Goal: Communication & Community: Answer question/provide support

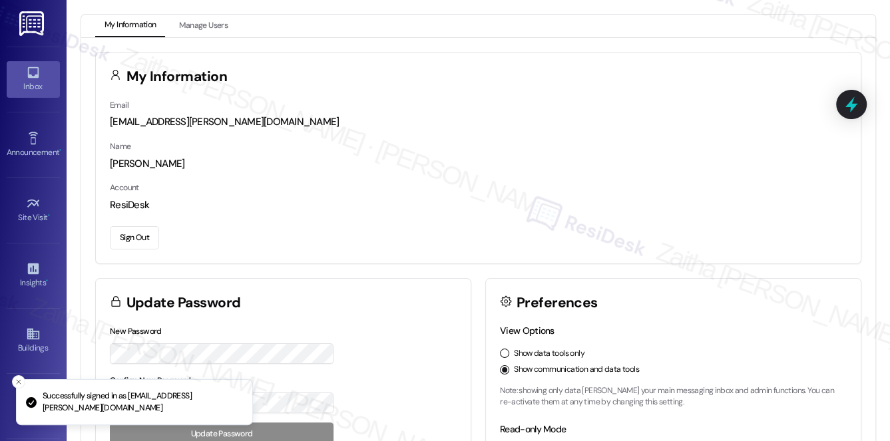
click at [33, 89] on div "Inbox" at bounding box center [33, 86] width 67 height 13
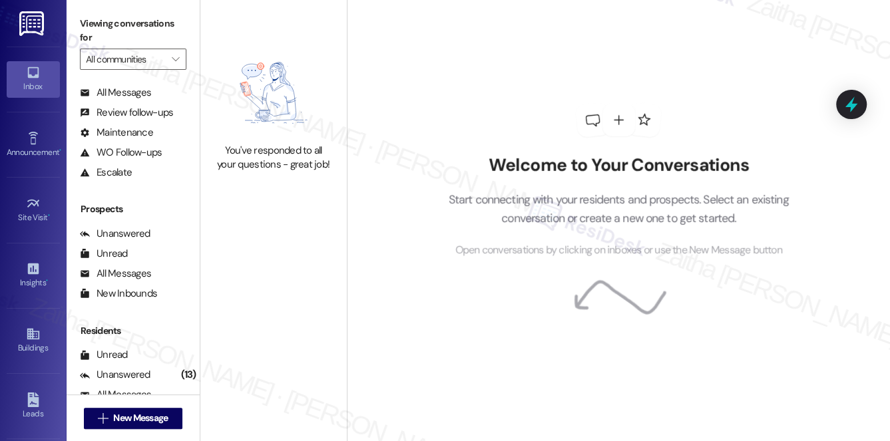
scroll to position [158, 0]
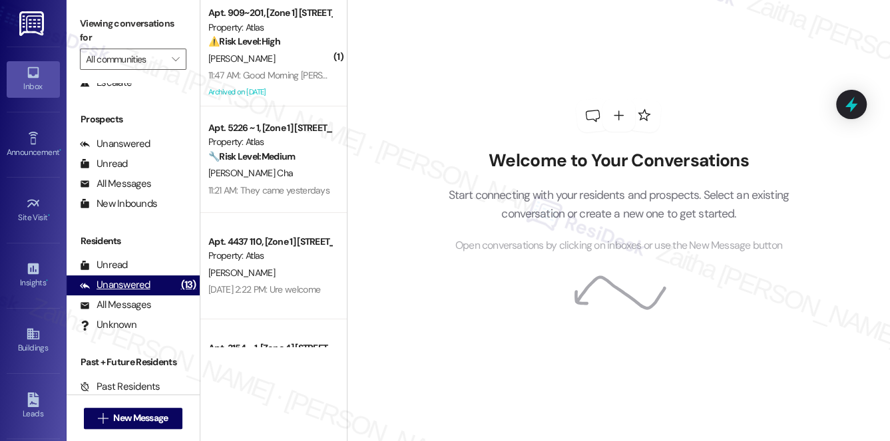
click at [117, 286] on div "Unanswered" at bounding box center [115, 285] width 71 height 14
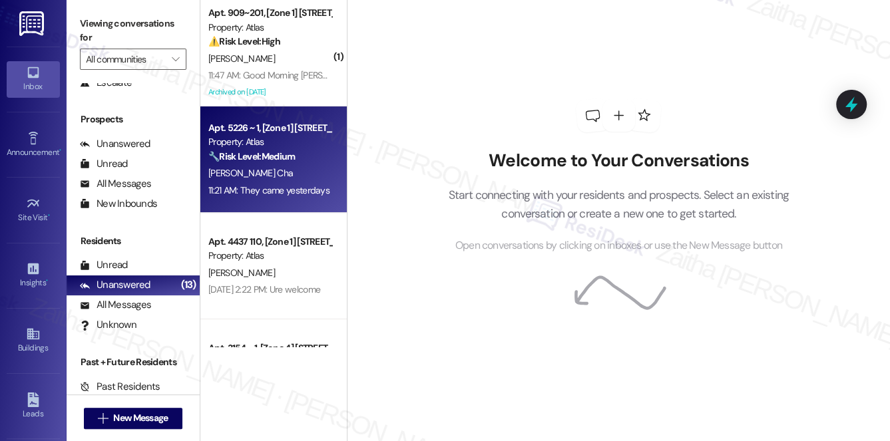
click at [273, 192] on div "11:21 AM: They came yesterdays 11:21 AM: They came yesterdays" at bounding box center [268, 190] width 121 height 12
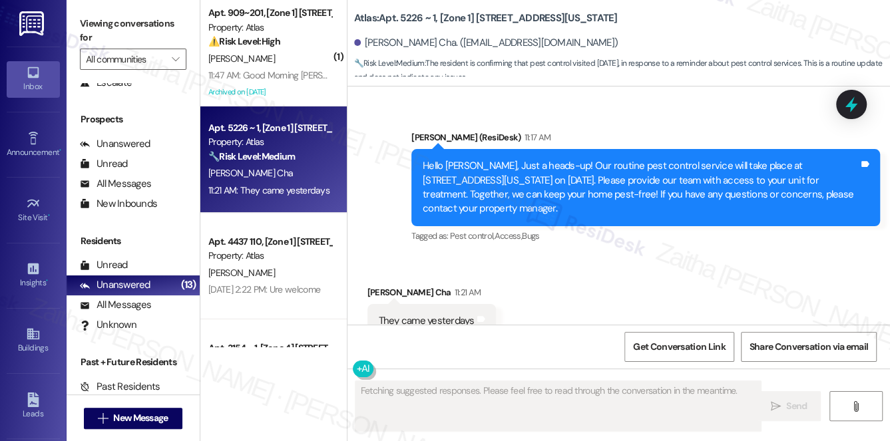
scroll to position [3241, 0]
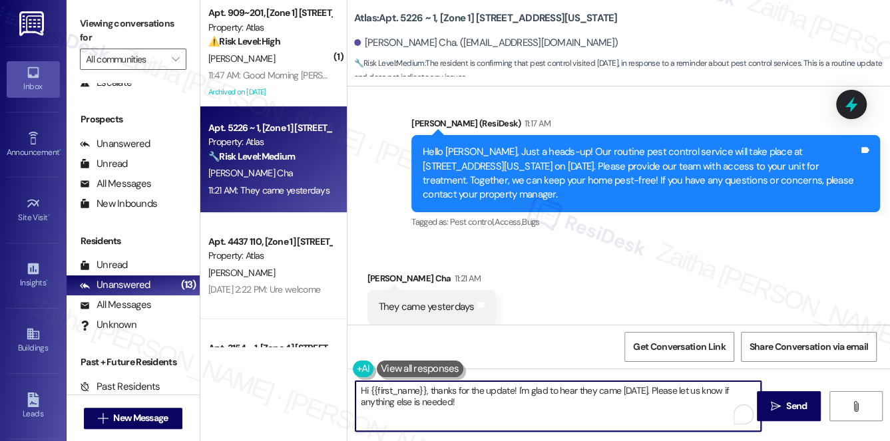
drag, startPoint x: 661, startPoint y: 389, endPoint x: 688, endPoint y: 413, distance: 35.4
click at [688, 417] on textarea "Hi {{first_name}}, thanks for the update! I'm glad to hear they came [DATE]. Pl…" at bounding box center [558, 406] width 406 height 50
type textarea "Hi {{first_name}}, thanks for the update! I'm glad to hear they came [DATE]. My…"
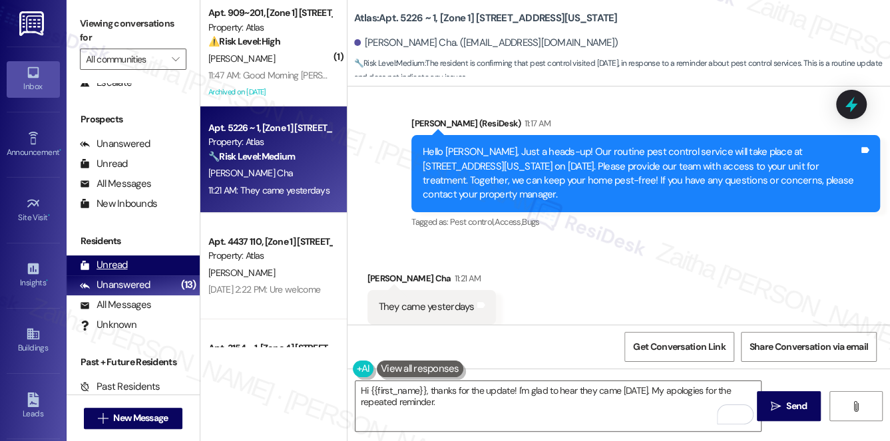
click at [129, 258] on div "Unread (0)" at bounding box center [133, 266] width 133 height 20
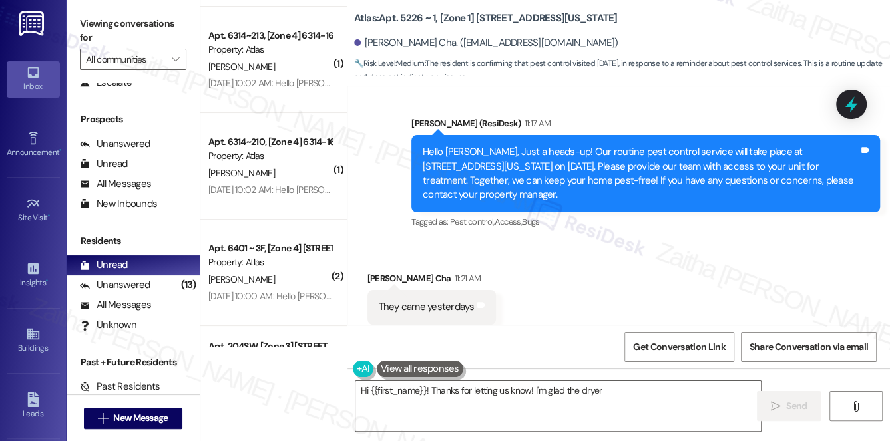
scroll to position [0, 0]
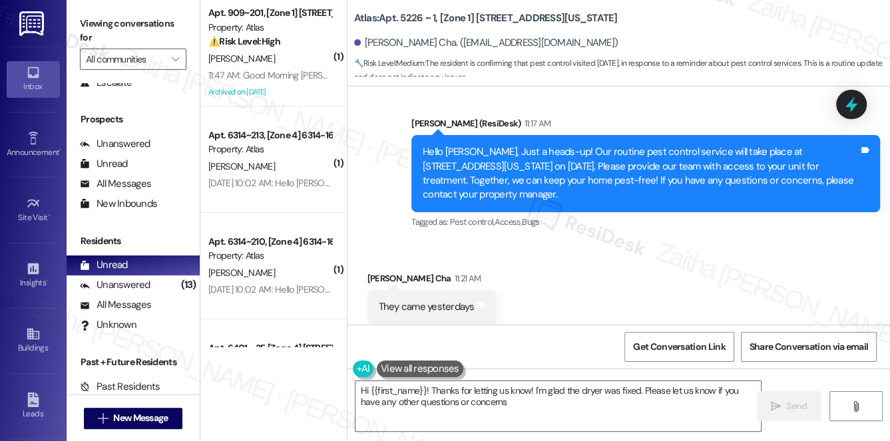
type textarea "Hi {{first_name}}! Thanks for letting us know! I'm glad the dryer was fixed. Pl…"
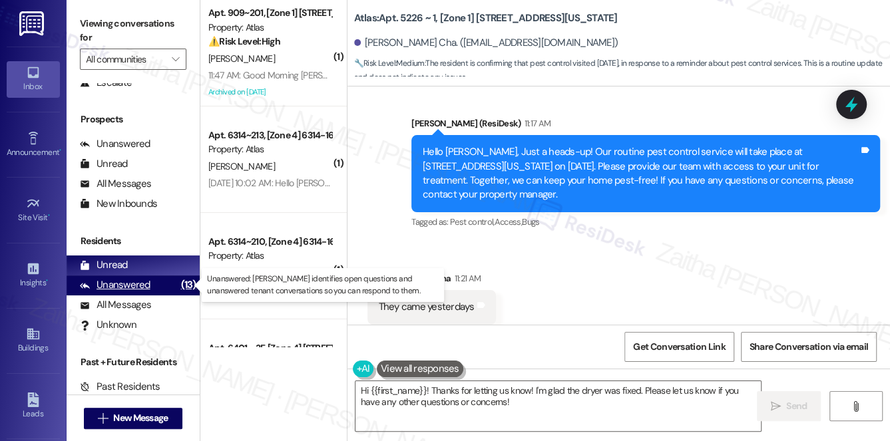
click at [123, 290] on div "Unanswered" at bounding box center [115, 285] width 71 height 14
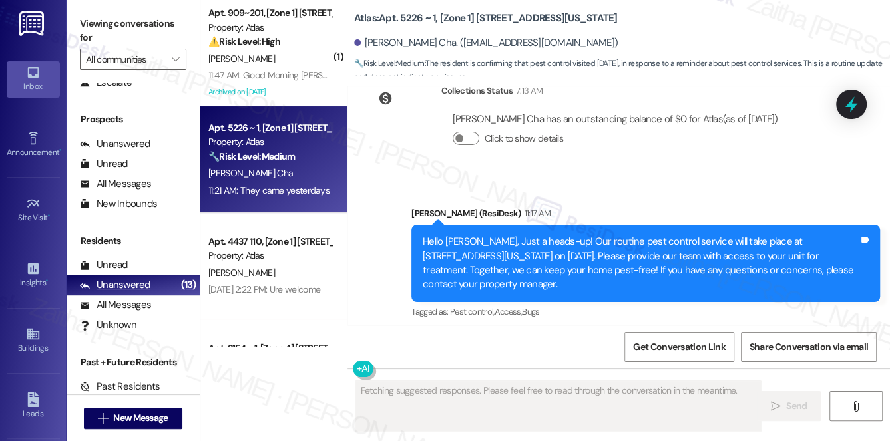
scroll to position [3241, 0]
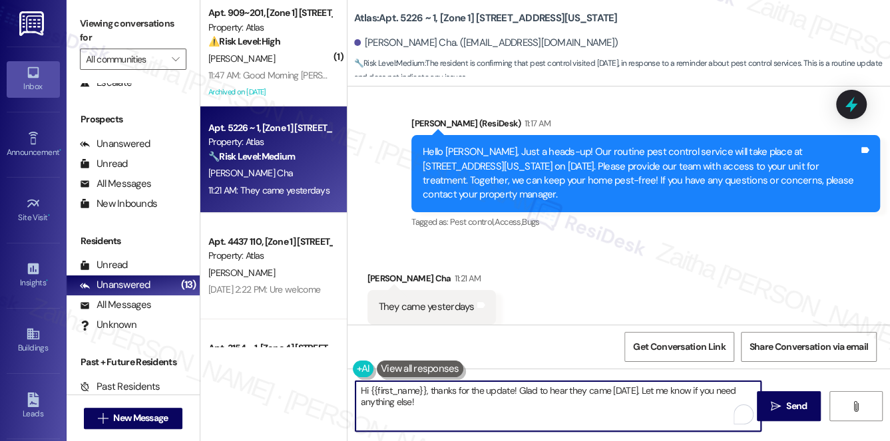
drag, startPoint x: 650, startPoint y: 385, endPoint x: 657, endPoint y: 403, distance: 19.2
click at [657, 403] on textarea "Hi {{first_name}}, thanks for the update! Glad to hear they came [DATE]. Let me…" at bounding box center [558, 406] width 406 height 50
paste textarea "repeat pest control reminder"
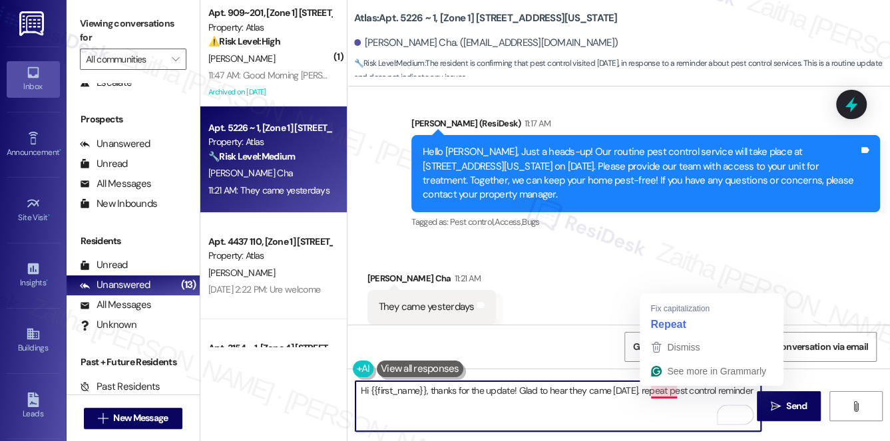
click at [651, 391] on textarea "Hi {{first_name}}, thanks for the update! Glad to hear they came [DATE]. repeat…" at bounding box center [558, 406] width 406 height 50
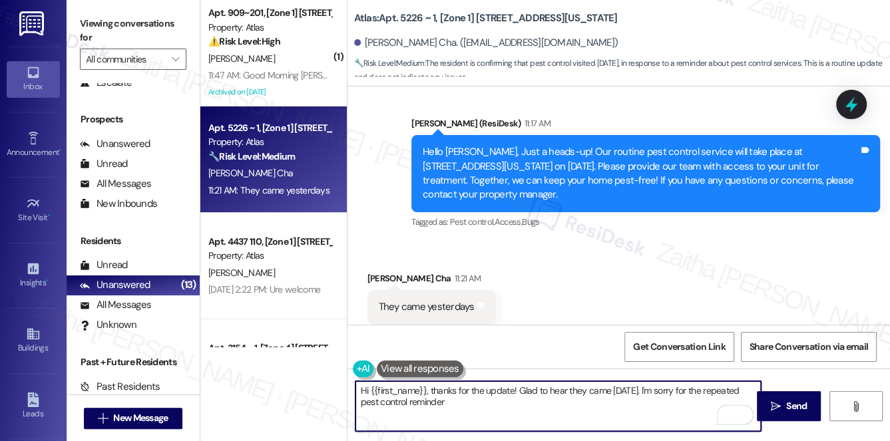
click at [463, 397] on textarea "Hi {{first_name}}, thanks for the update! Glad to hear they came [DATE]. I'm so…" at bounding box center [558, 406] width 406 height 50
paste textarea "[PERSON_NAME] you for your understanding."
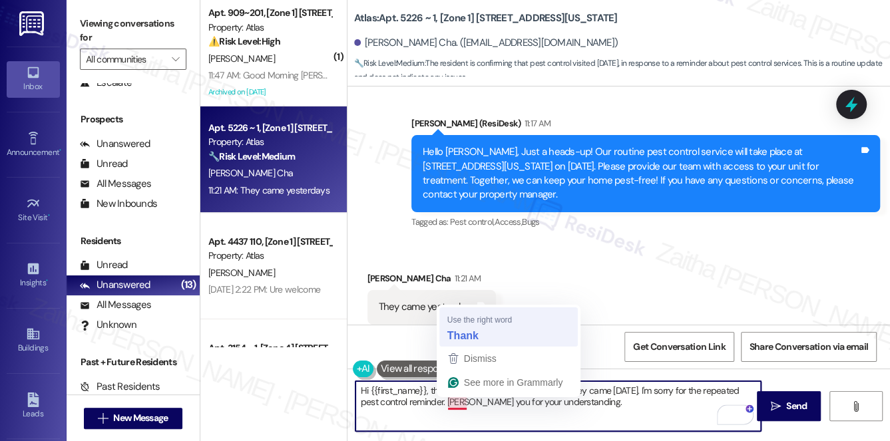
type textarea "Hi {{first_name}}, thanks for the update! Glad to hear they came [DATE]. I'm so…"
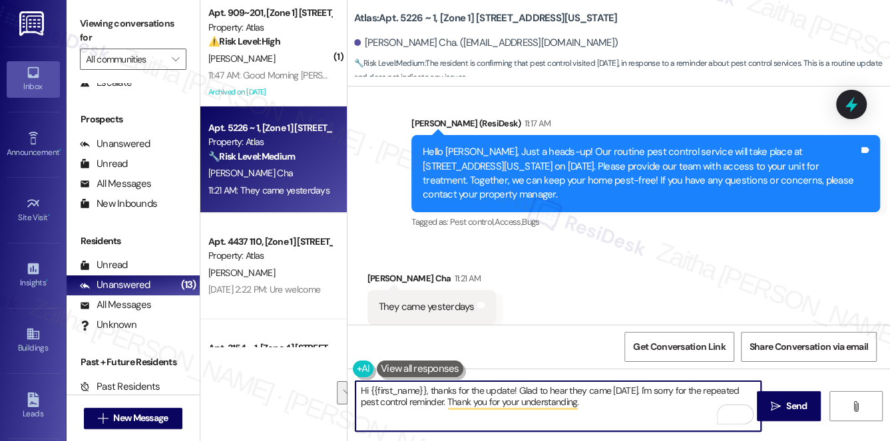
drag, startPoint x: 587, startPoint y: 407, endPoint x: 360, endPoint y: 390, distance: 227.6
click at [360, 390] on textarea "Hi {{first_name}}, thanks for the update! Glad to hear they came [DATE]. I'm so…" at bounding box center [558, 406] width 406 height 50
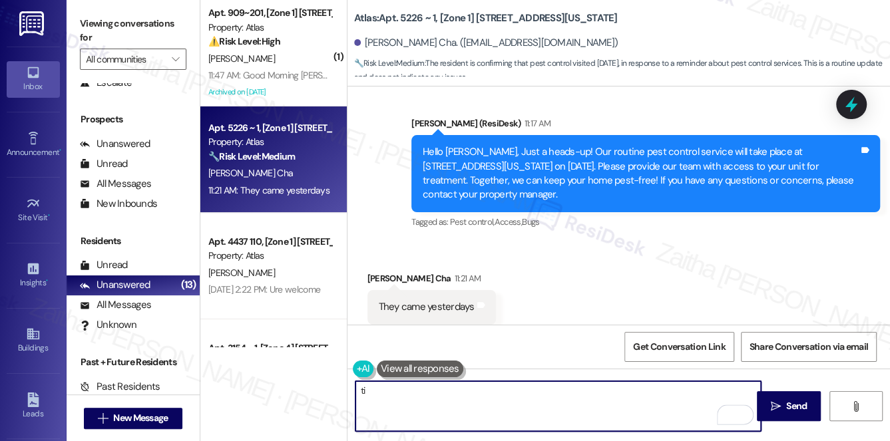
type textarea "t"
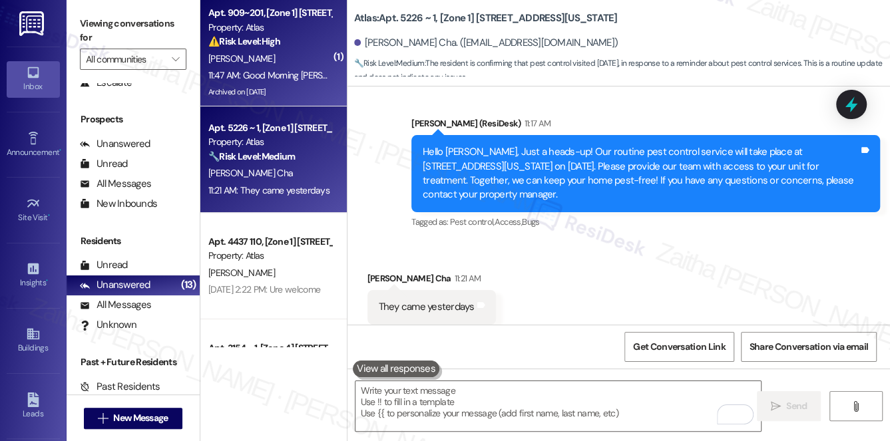
click at [268, 55] on div "[PERSON_NAME]" at bounding box center [270, 59] width 126 height 17
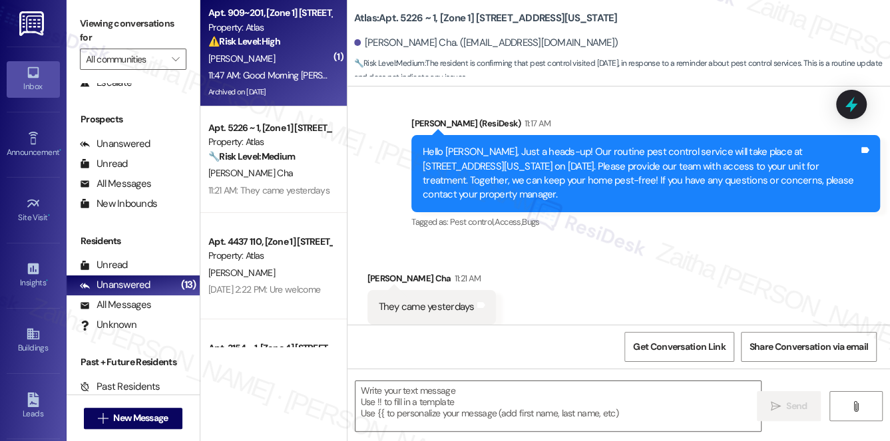
type textarea "Fetching suggested responses. Please feel free to read through the conversation…"
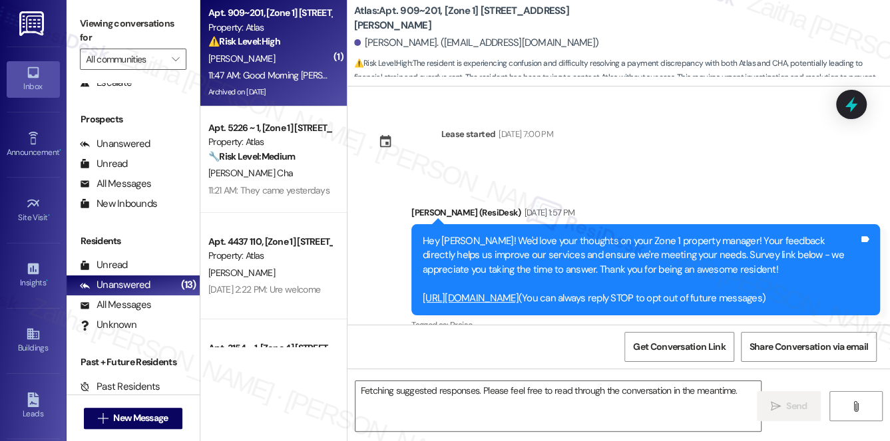
scroll to position [8356, 0]
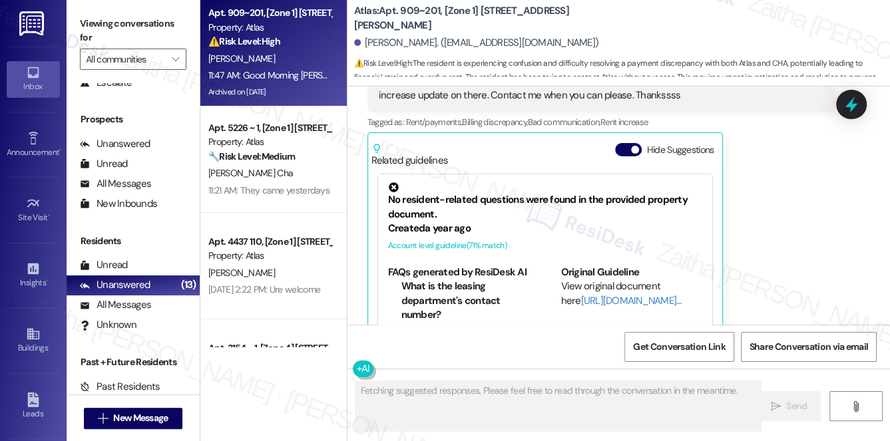
drag, startPoint x: 624, startPoint y: 116, endPoint x: 642, endPoint y: 136, distance: 26.4
click at [624, 143] on button "Hide Suggestions" at bounding box center [628, 149] width 27 height 13
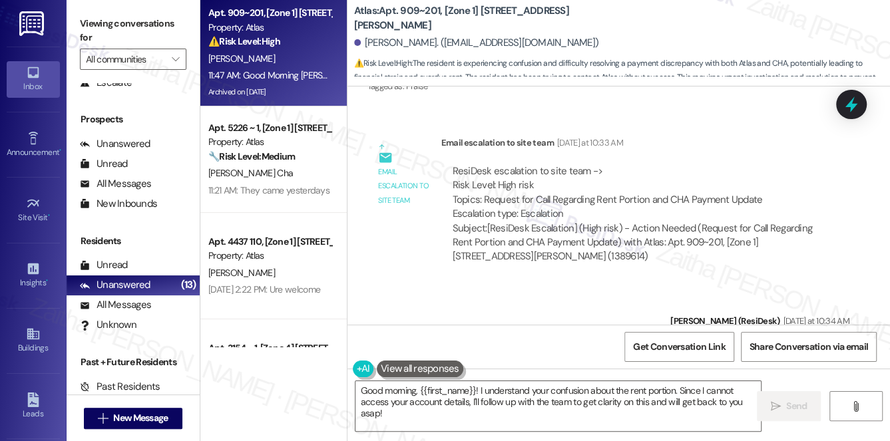
scroll to position [7636, 0]
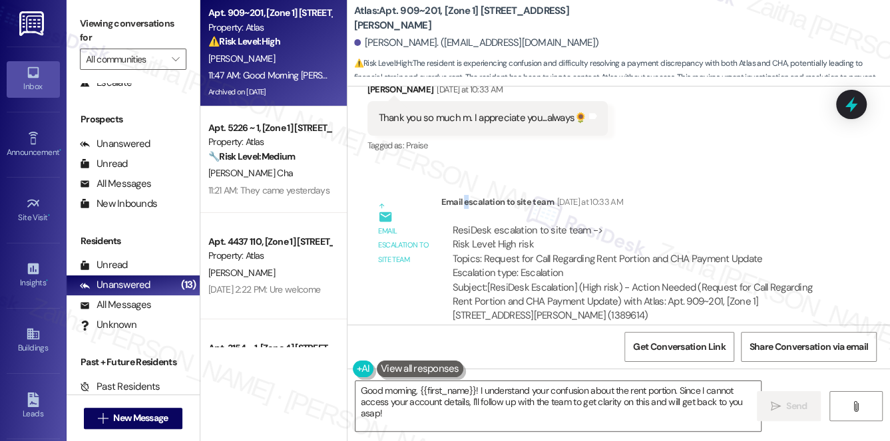
drag, startPoint x: 733, startPoint y: 274, endPoint x: 466, endPoint y: 134, distance: 301.3
click at [466, 134] on div "Lease started [DATE] 7:00 PM Announcement, sent via SMS [PERSON_NAME] (ResiDesk…" at bounding box center [618, 206] width 542 height 238
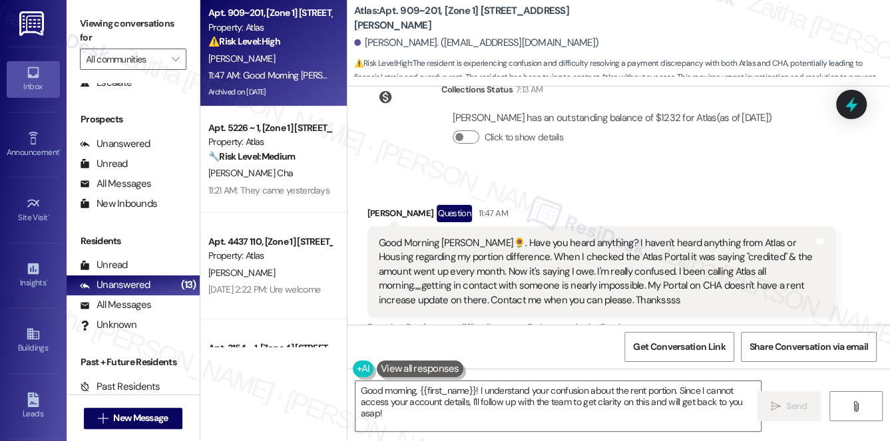
scroll to position [8180, 0]
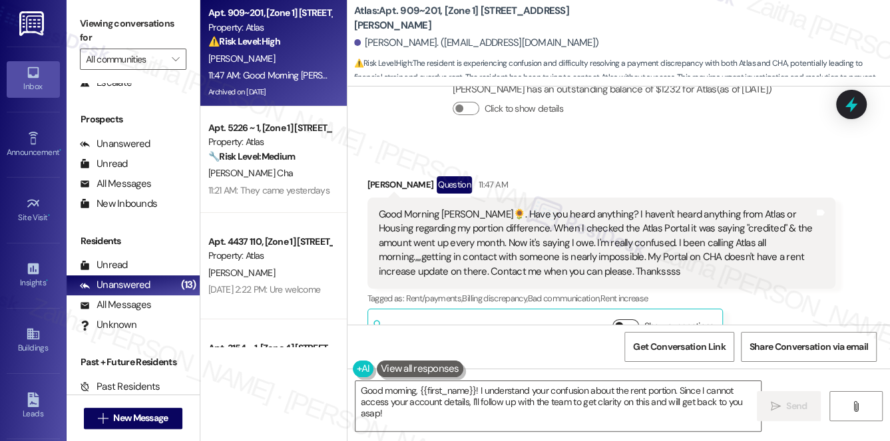
click at [632, 320] on button "Show suggestions" at bounding box center [625, 326] width 27 height 13
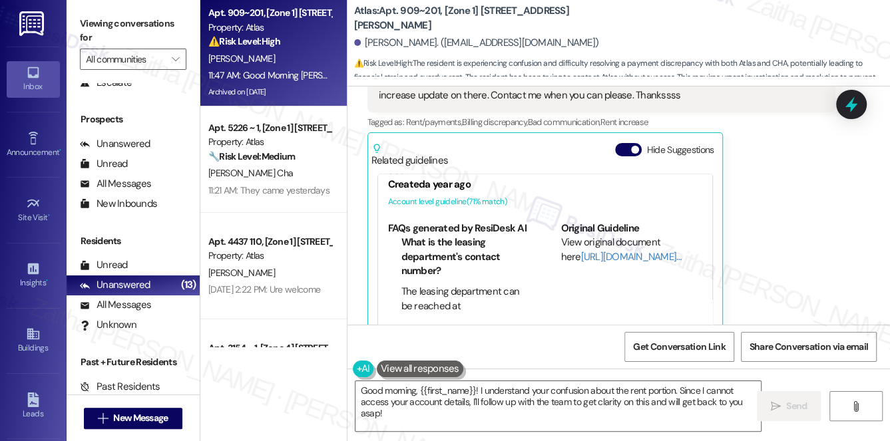
scroll to position [181, 0]
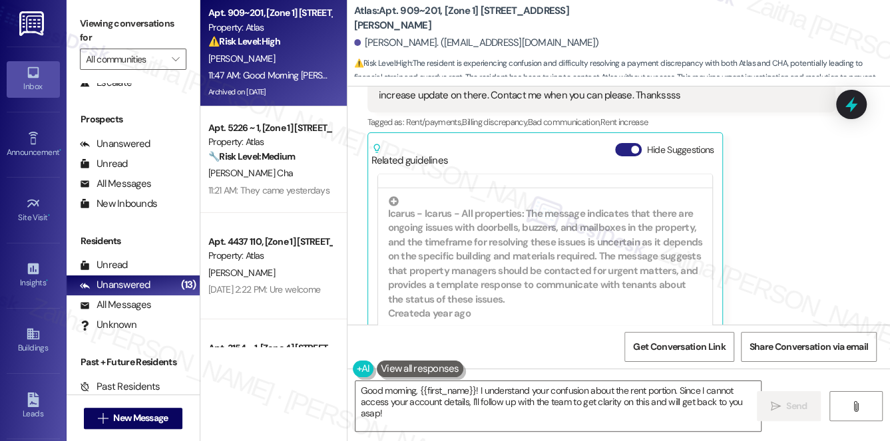
click at [622, 143] on button "Hide Suggestions" at bounding box center [628, 149] width 27 height 13
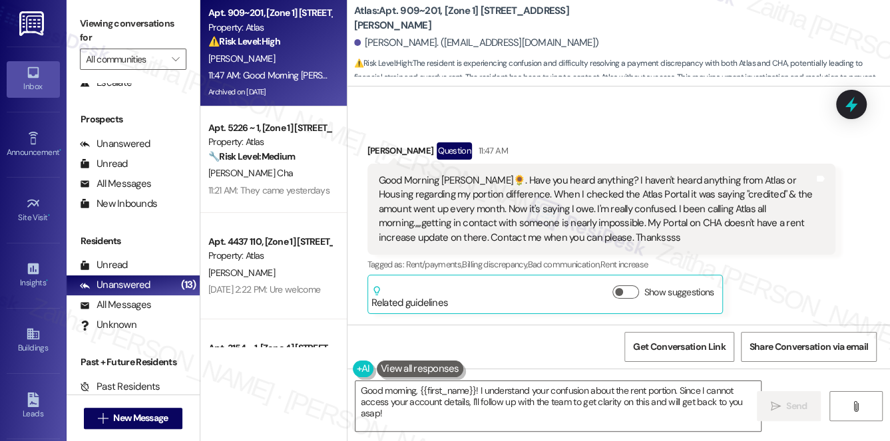
scroll to position [8180, 0]
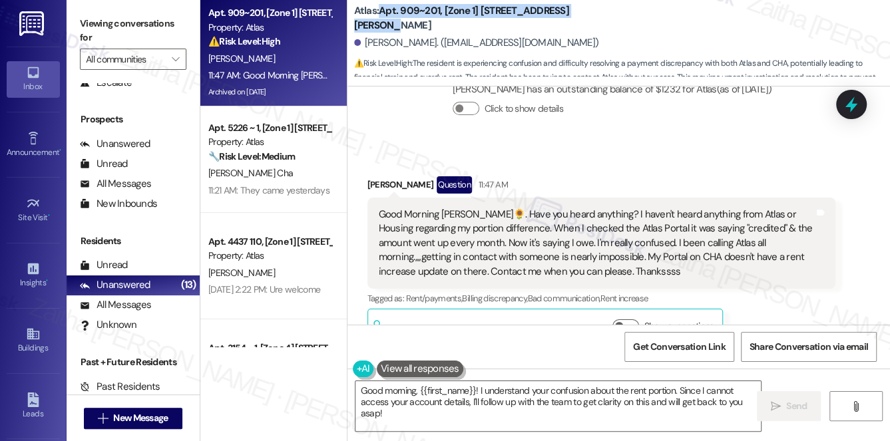
drag, startPoint x: 377, startPoint y: 17, endPoint x: 587, endPoint y: 24, distance: 209.8
click at [587, 24] on div "Atlas: Apt. 909~201, [Zone 1] [STREET_ADDRESS][PERSON_NAME]" at bounding box center [487, 18] width 266 height 17
copy b "Apt. 909~201, [Zone 1] [STREET_ADDRESS][PERSON_NAME]"
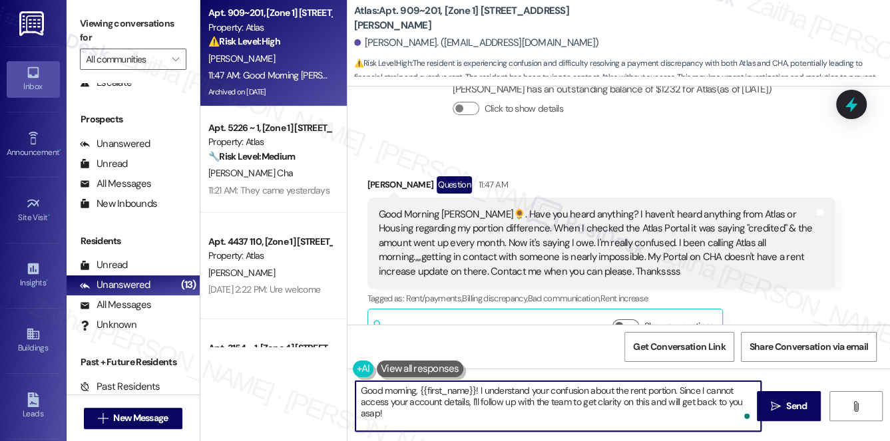
drag, startPoint x: 676, startPoint y: 388, endPoint x: 471, endPoint y: 404, distance: 205.6
click at [471, 404] on textarea "Good morning, {{first_name}}! I understand your confusion about the rent portio…" at bounding box center [558, 406] width 406 height 50
drag, startPoint x: 459, startPoint y: 403, endPoint x: 613, endPoint y: 409, distance: 153.9
click at [613, 409] on textarea "Good morning, {{first_name}}! I understand your confusion about the rent portio…" at bounding box center [558, 406] width 406 height 50
click at [379, 403] on textarea "Good morning, {{first_name}}! I understand your confusion about the rent portio…" at bounding box center [558, 406] width 406 height 50
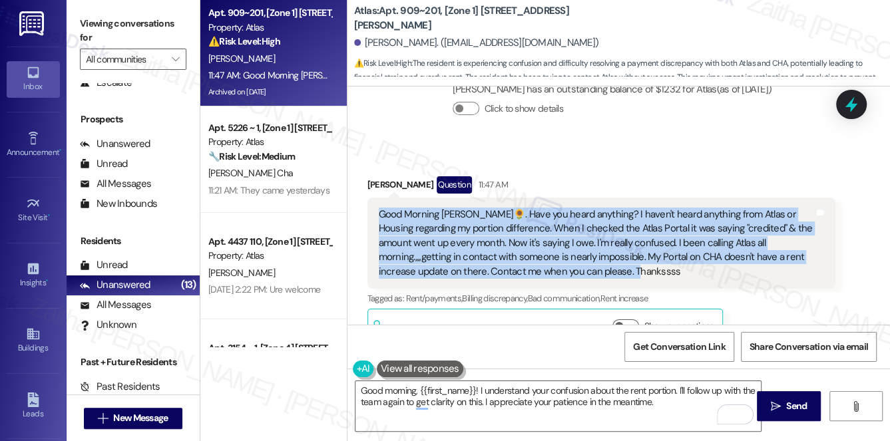
drag, startPoint x: 374, startPoint y: 181, endPoint x: 617, endPoint y: 244, distance: 251.1
click at [617, 244] on div "Good Morning [PERSON_NAME]🌻. Have you heard anything? I haven't heard anything …" at bounding box center [601, 243] width 469 height 91
copy div "Good Morning [PERSON_NAME]🌻. Have you heard anything? I haven't heard anything …"
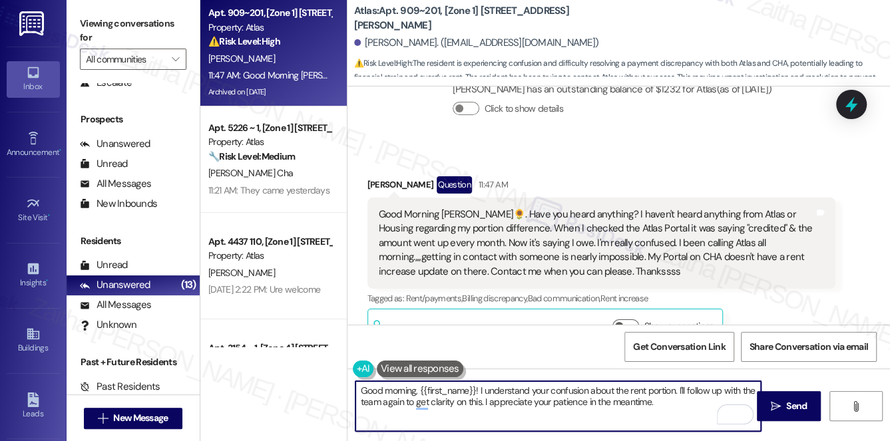
click at [387, 399] on textarea "Good morning, {{first_name}}! I understand your confusion about the rent portio…" at bounding box center [558, 406] width 406 height 50
drag, startPoint x: 362, startPoint y: 390, endPoint x: 664, endPoint y: 420, distance: 303.0
click at [664, 420] on textarea "Good morning, {{first_name}}! I understand your confusion about the rent portio…" at bounding box center [558, 406] width 406 height 50
click at [527, 407] on textarea "Good morning, {{first_name}}! I understand your confusion about the rent portio…" at bounding box center [558, 406] width 406 height 50
drag, startPoint x: 677, startPoint y: 390, endPoint x: 680, endPoint y: 413, distance: 23.4
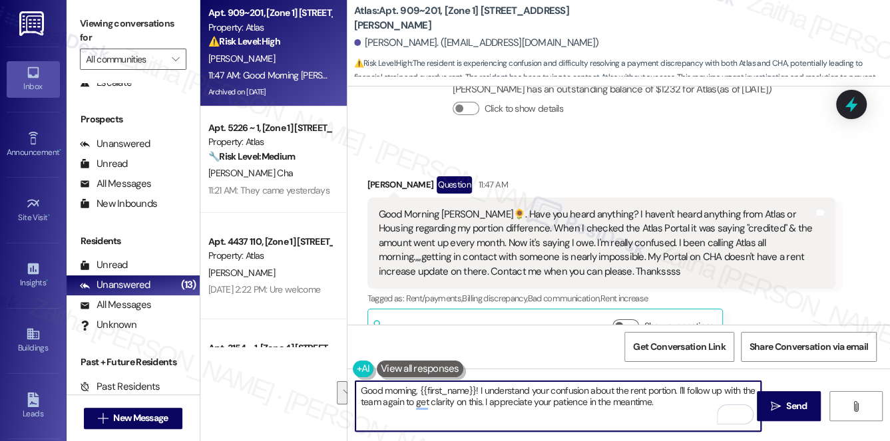
click at [680, 413] on textarea "Good morning, {{first_name}}! I understand your confusion about the rent portio…" at bounding box center [558, 406] width 406 height 50
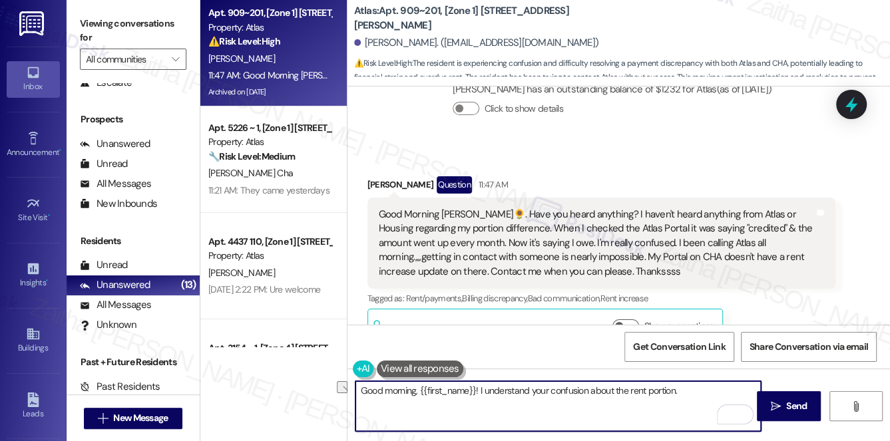
drag, startPoint x: 481, startPoint y: 391, endPoint x: 699, endPoint y: 382, distance: 218.5
click at [698, 383] on textarea "Good morning, {{first_name}}! I understand your confusion about the rent portio…" at bounding box center [558, 406] width 406 height 50
paste textarea "I understand how confusing and frustrating this situation must be for you. I’m …"
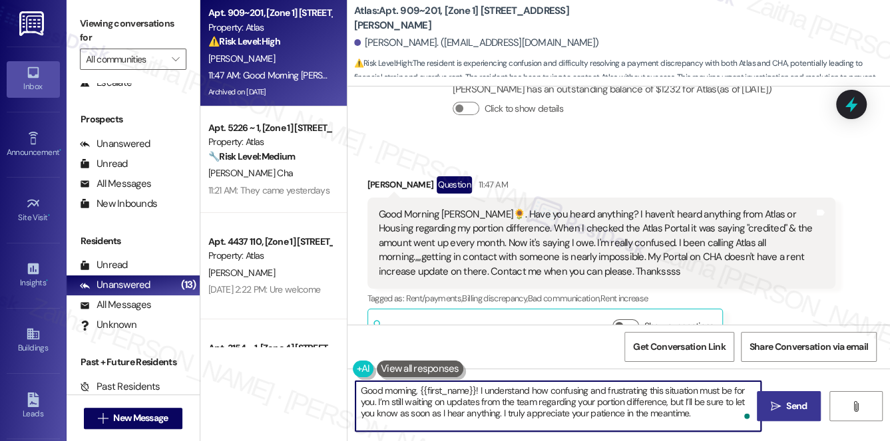
type textarea "Good morning, {{first_name}}! I understand how confusing and frustrating this s…"
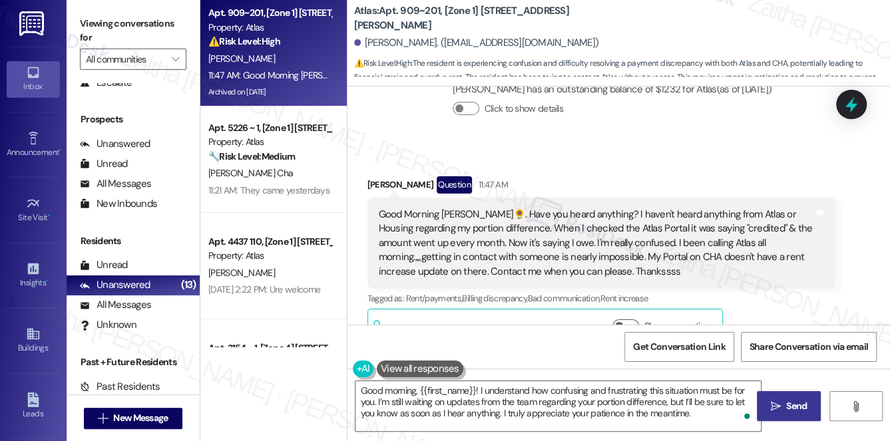
click at [781, 393] on button " Send" at bounding box center [789, 406] width 65 height 30
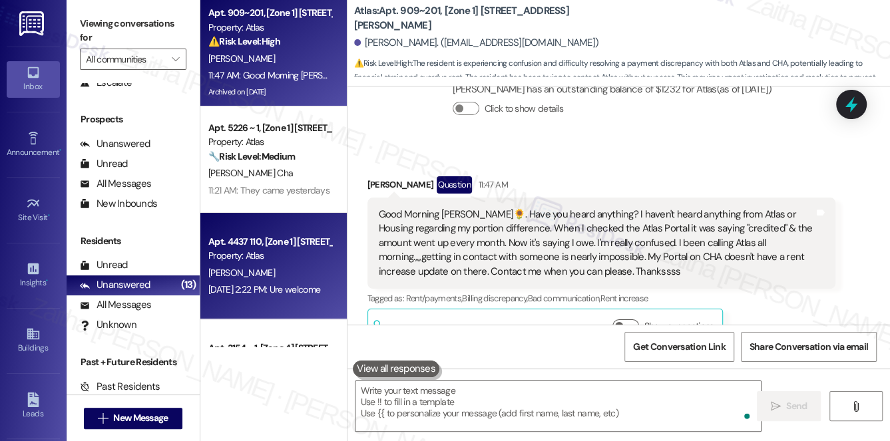
scroll to position [8179, 0]
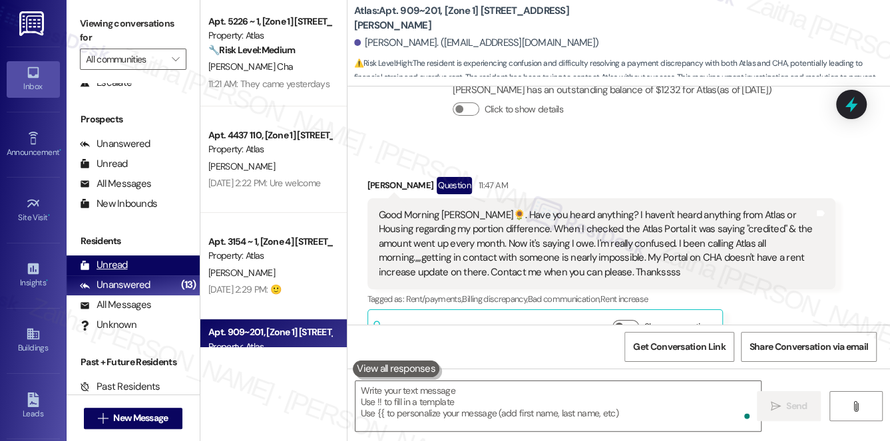
click at [120, 266] on div "Unread" at bounding box center [104, 265] width 48 height 14
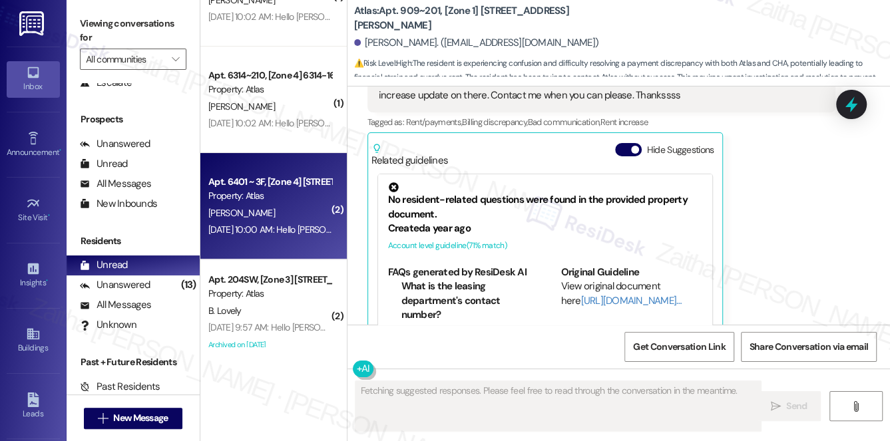
scroll to position [0, 0]
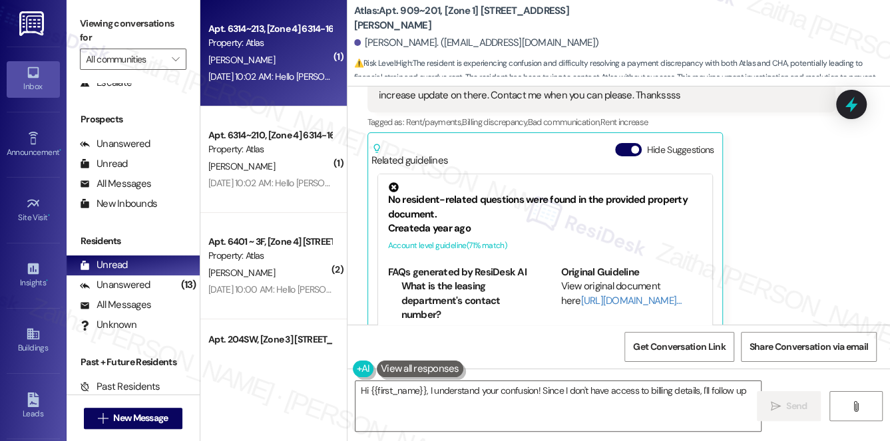
type textarea "Hi {{first_name}}, I understand your confusion! Since I don't have access to bi…"
click at [285, 59] on div "[PERSON_NAME]" at bounding box center [270, 60] width 126 height 17
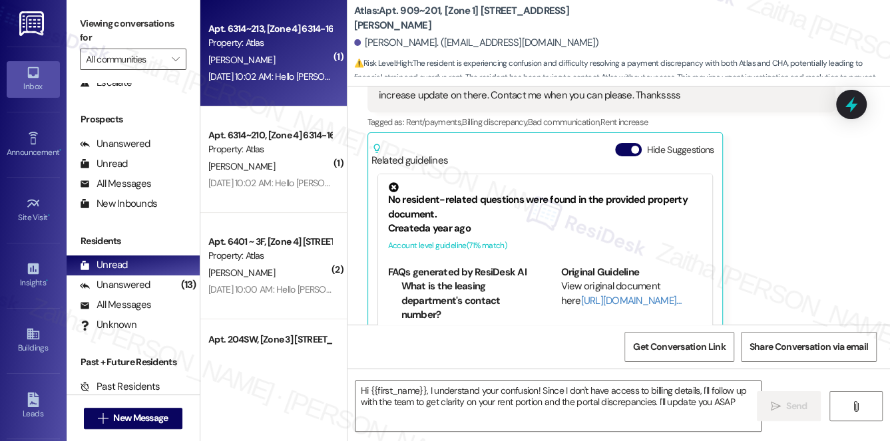
type textarea "Hi {{first_name}}, I understand your confusion! Since I don't have access to bi…"
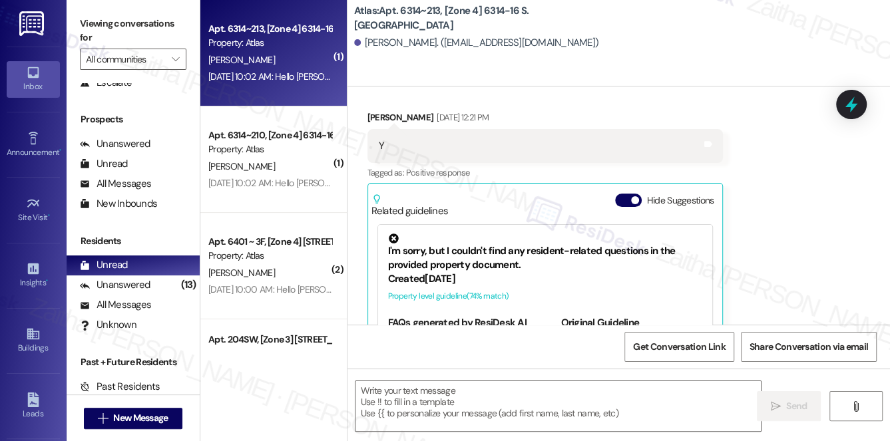
type textarea "Fetching suggested responses. Please feel free to read through the conversation…"
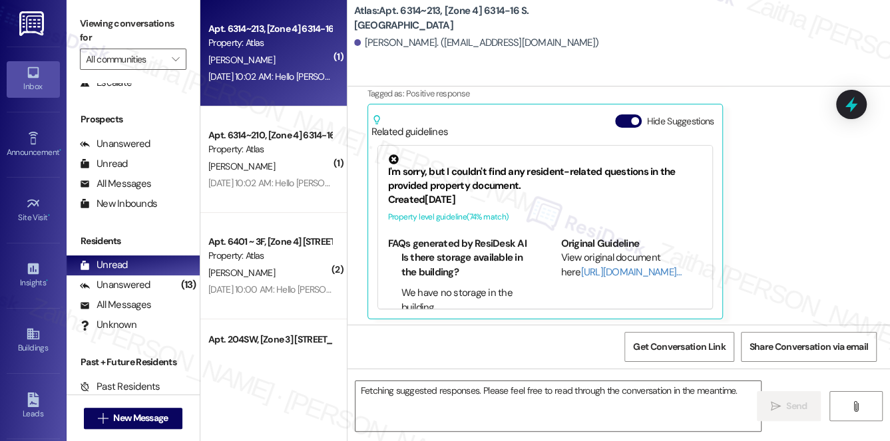
scroll to position [305, 0]
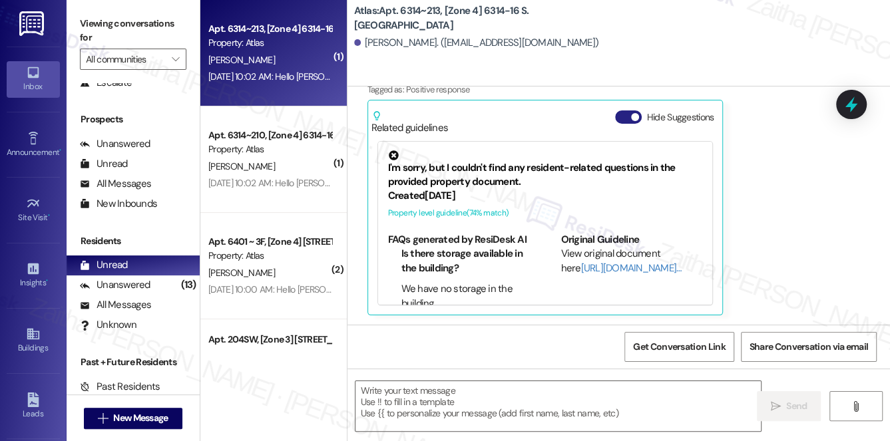
click at [624, 119] on button "Hide Suggestions" at bounding box center [628, 116] width 27 height 13
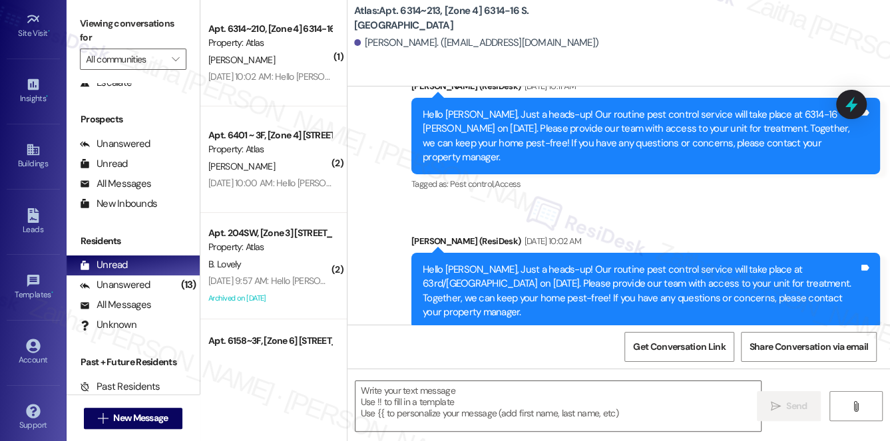
scroll to position [188, 0]
click at [37, 349] on div "Account" at bounding box center [33, 355] width 67 height 13
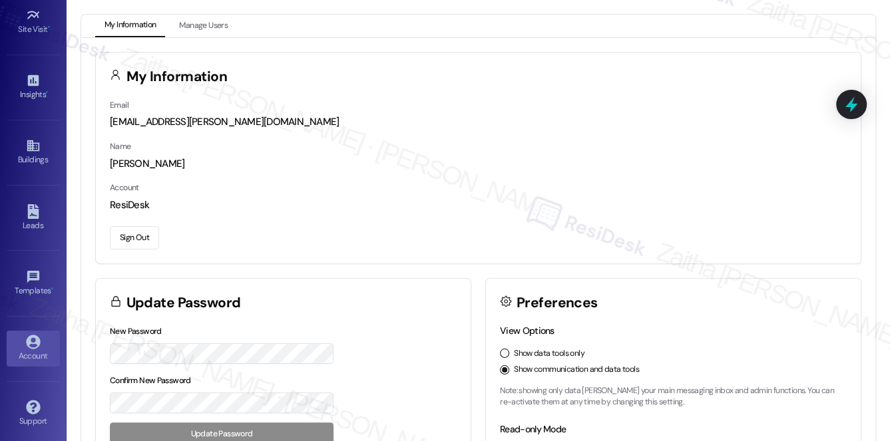
click at [124, 240] on button "Sign Out" at bounding box center [134, 237] width 49 height 23
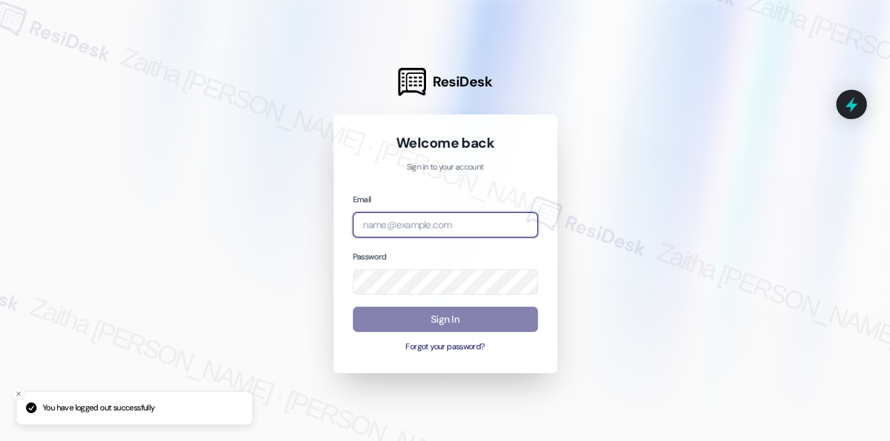
click at [403, 226] on input "email" at bounding box center [445, 225] width 185 height 26
type input "automated-surveys-[MEDICAL_DATA]_formerly_regency-zaitha.mae.[PERSON_NAME]@[MED…"
